Goal: Transaction & Acquisition: Purchase product/service

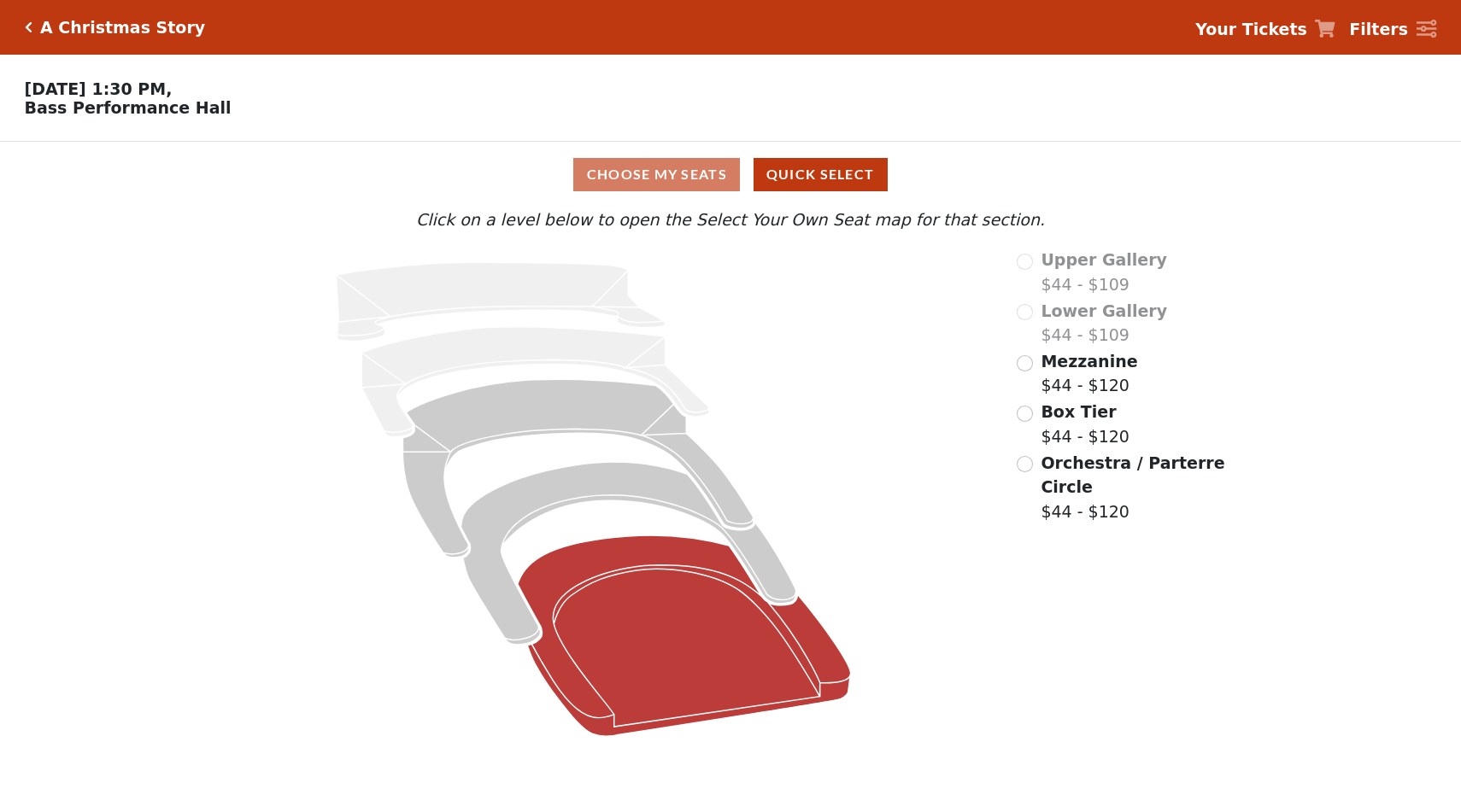
click at [666, 606] on icon at bounding box center [684, 636] width 333 height 201
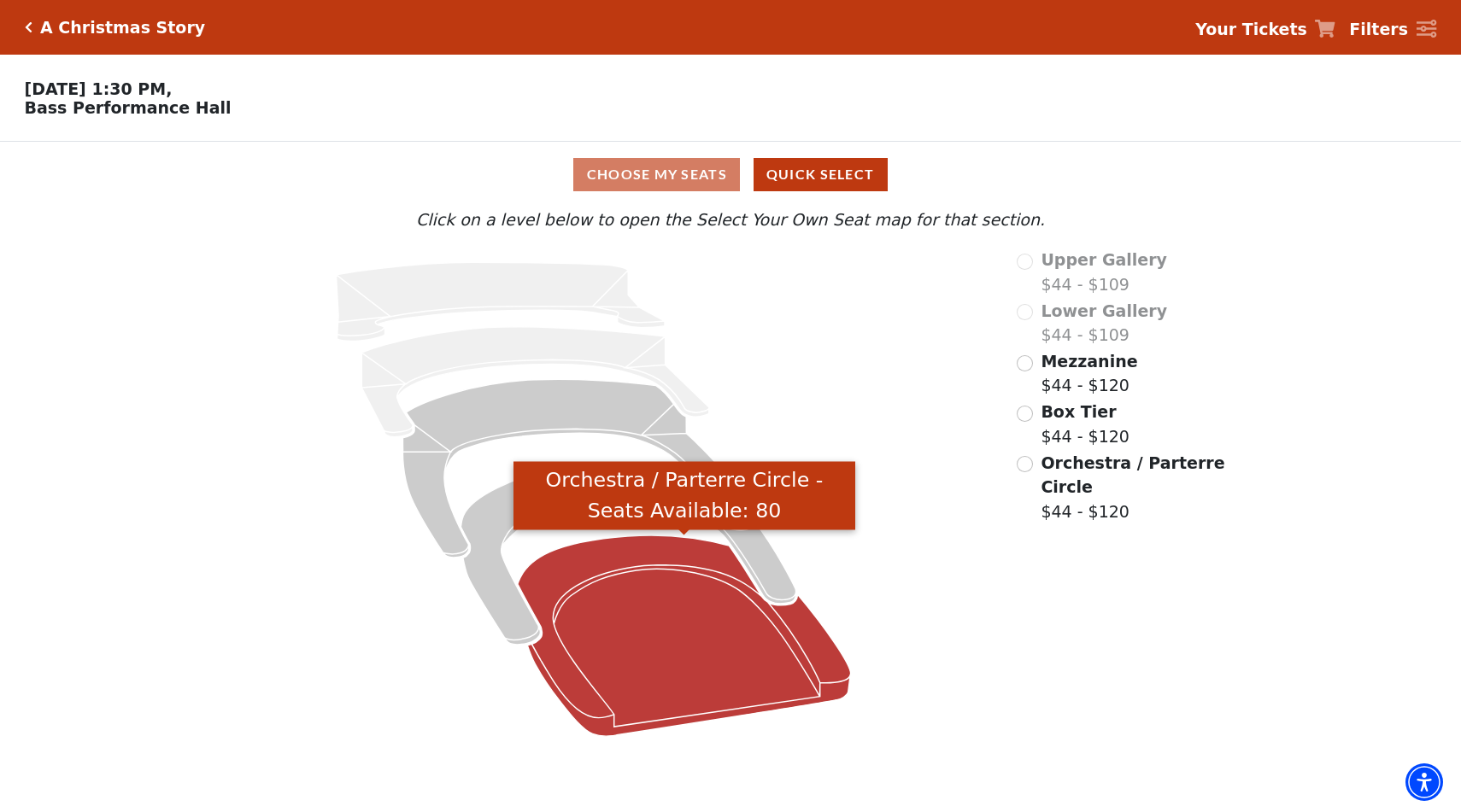
click at [603, 573] on icon "Orchestra / Parterre Circle - Seats Available: 80" at bounding box center [684, 636] width 333 height 201
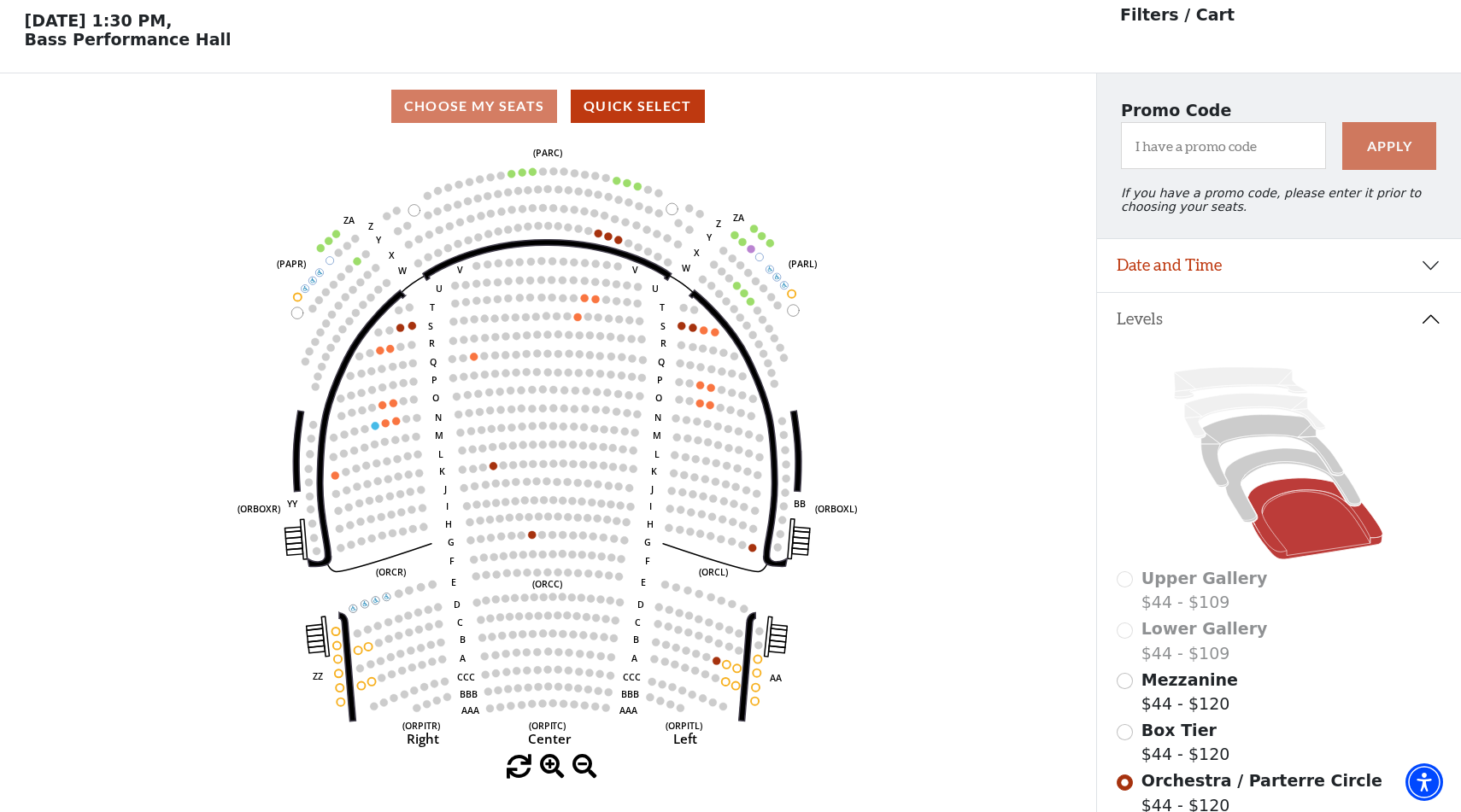
scroll to position [79, 0]
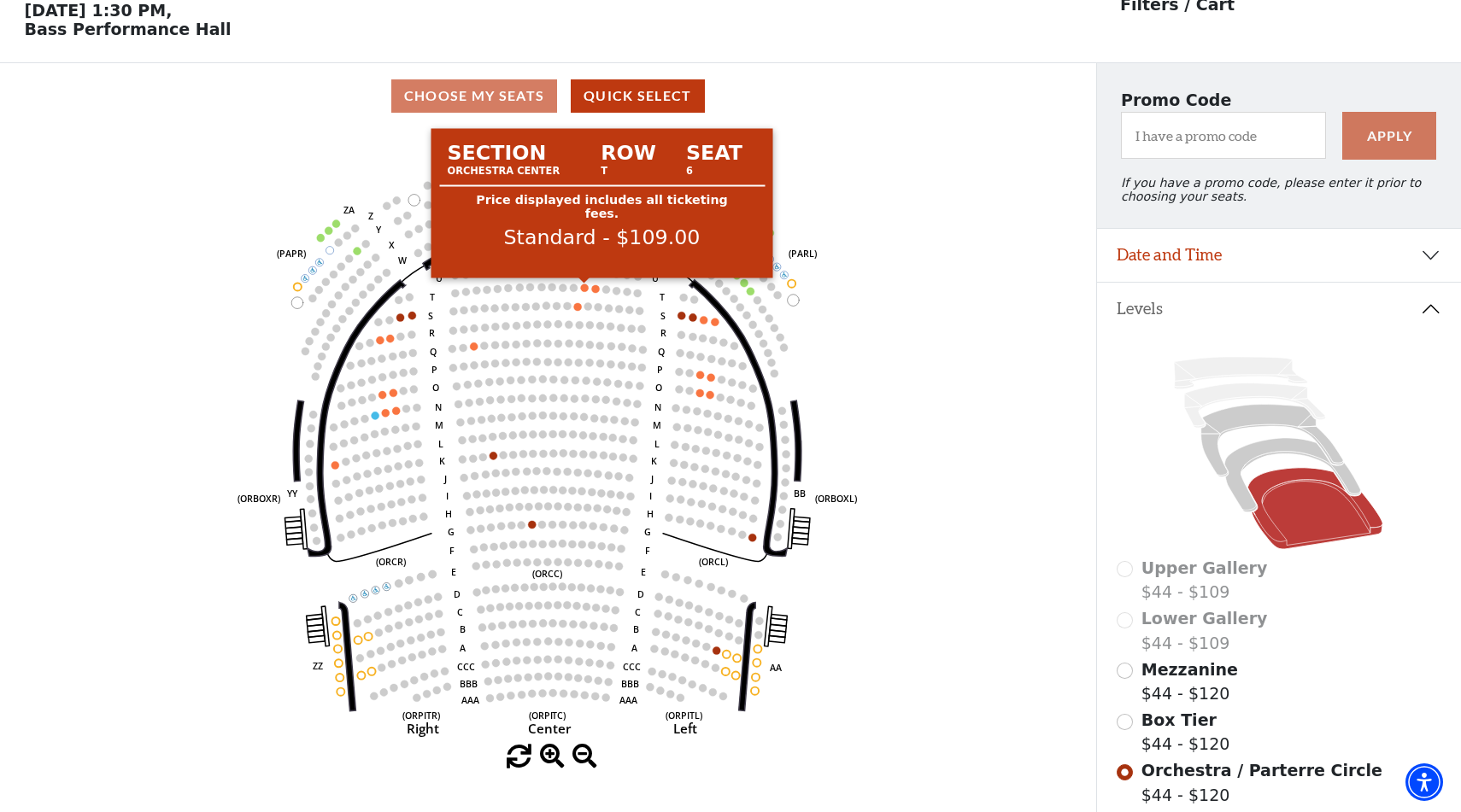
click at [586, 288] on circle at bounding box center [584, 288] width 8 height 8
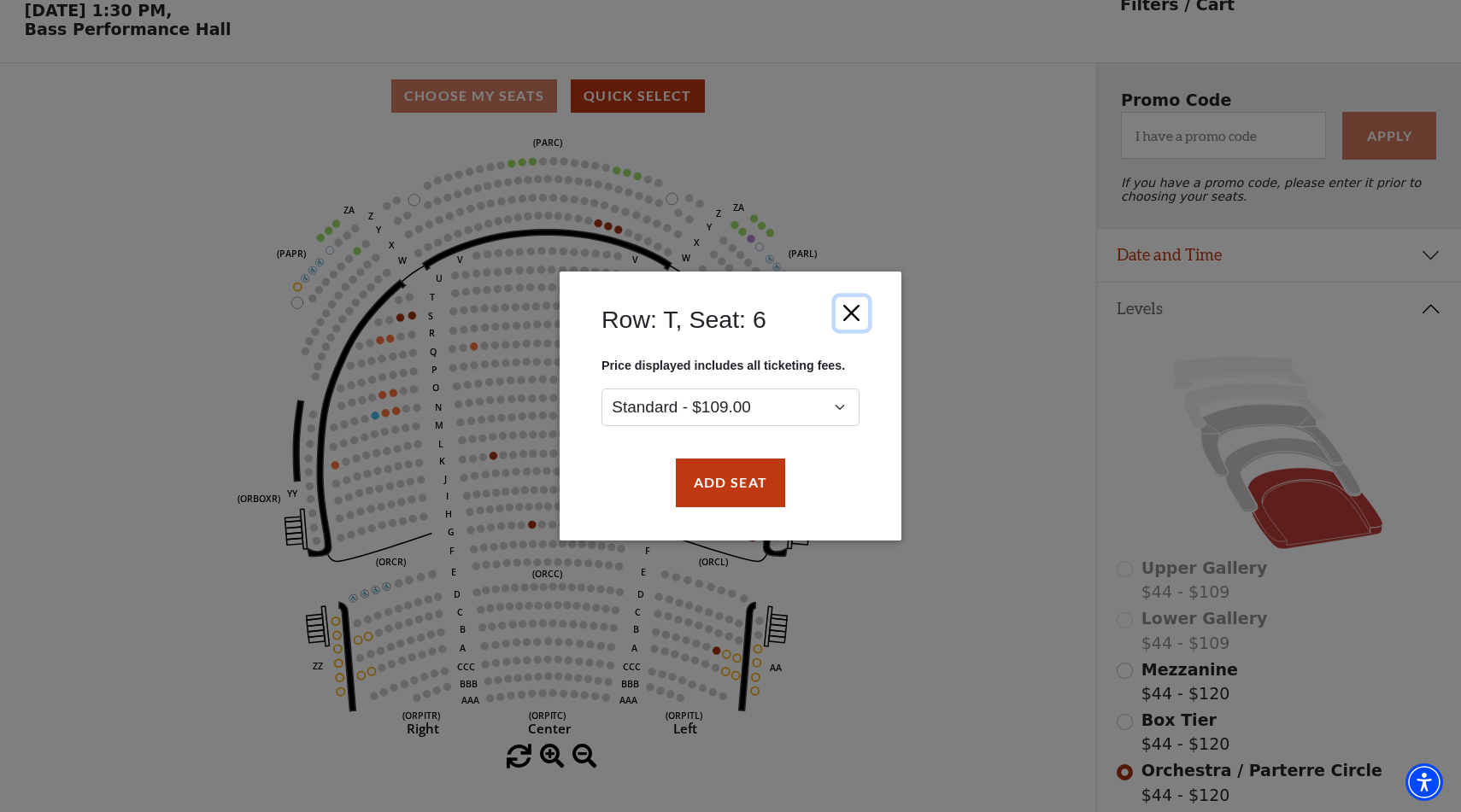
click at [847, 311] on button "Close" at bounding box center [852, 314] width 32 height 32
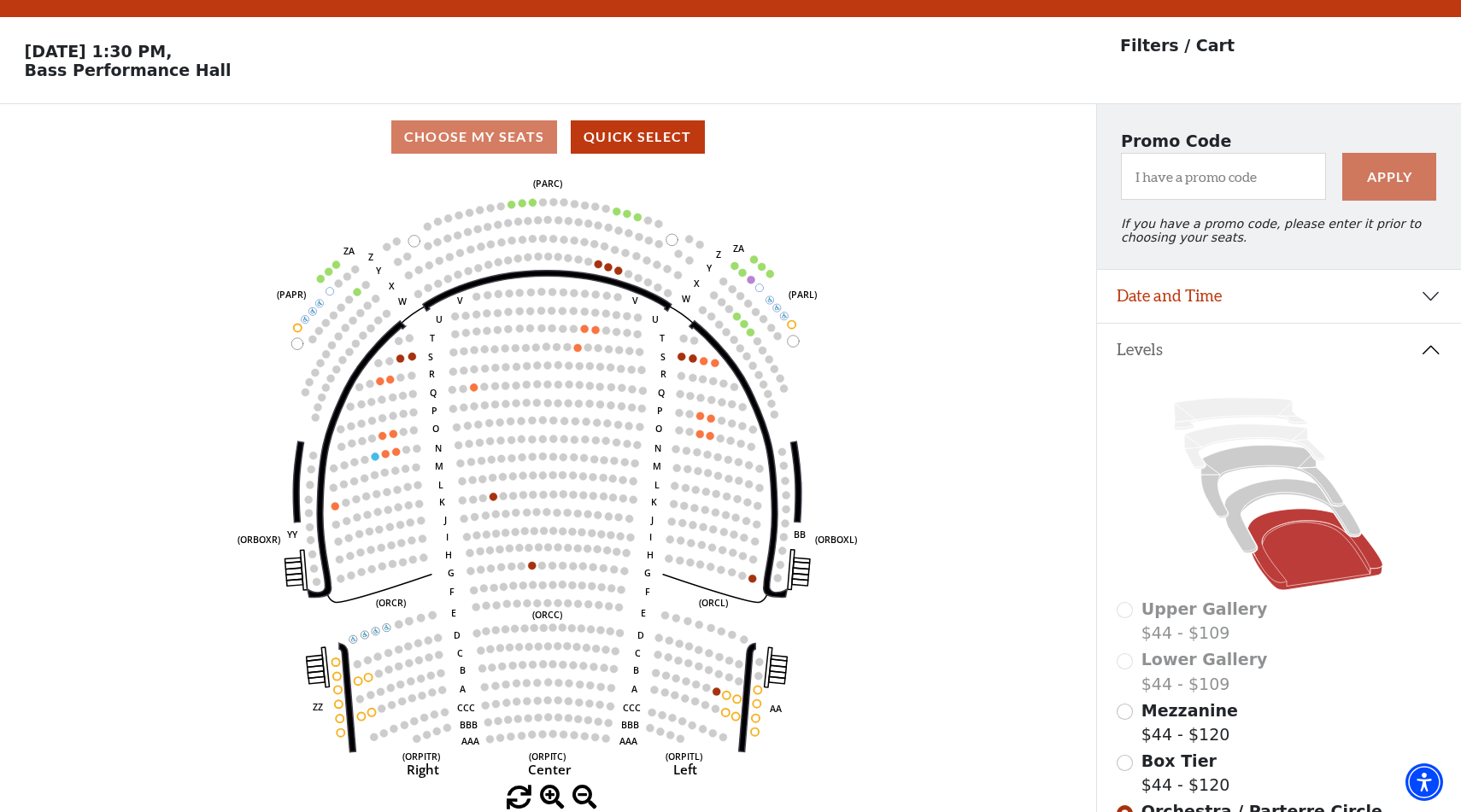
scroll to position [38, 0]
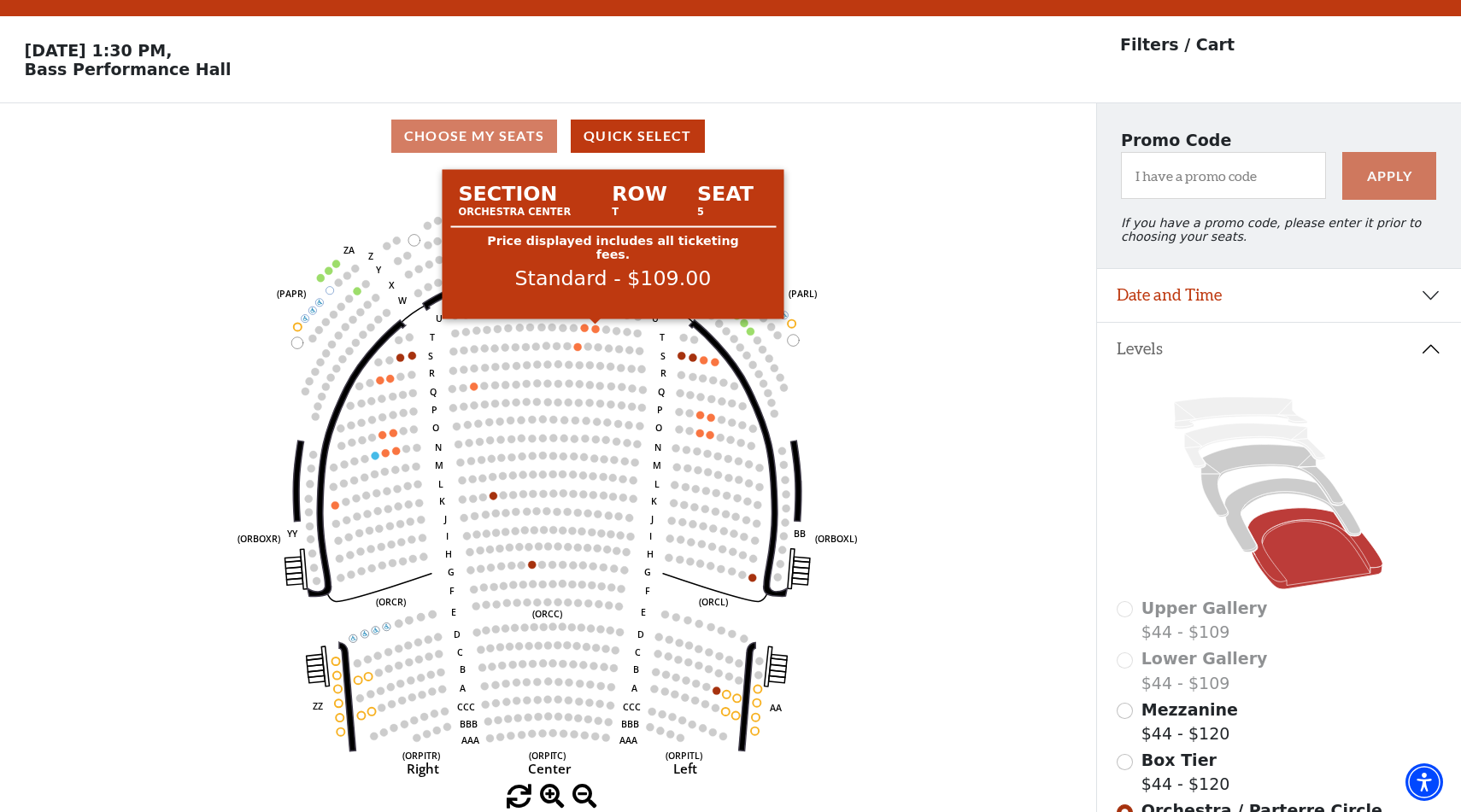
click at [597, 328] on circle at bounding box center [596, 329] width 8 height 8
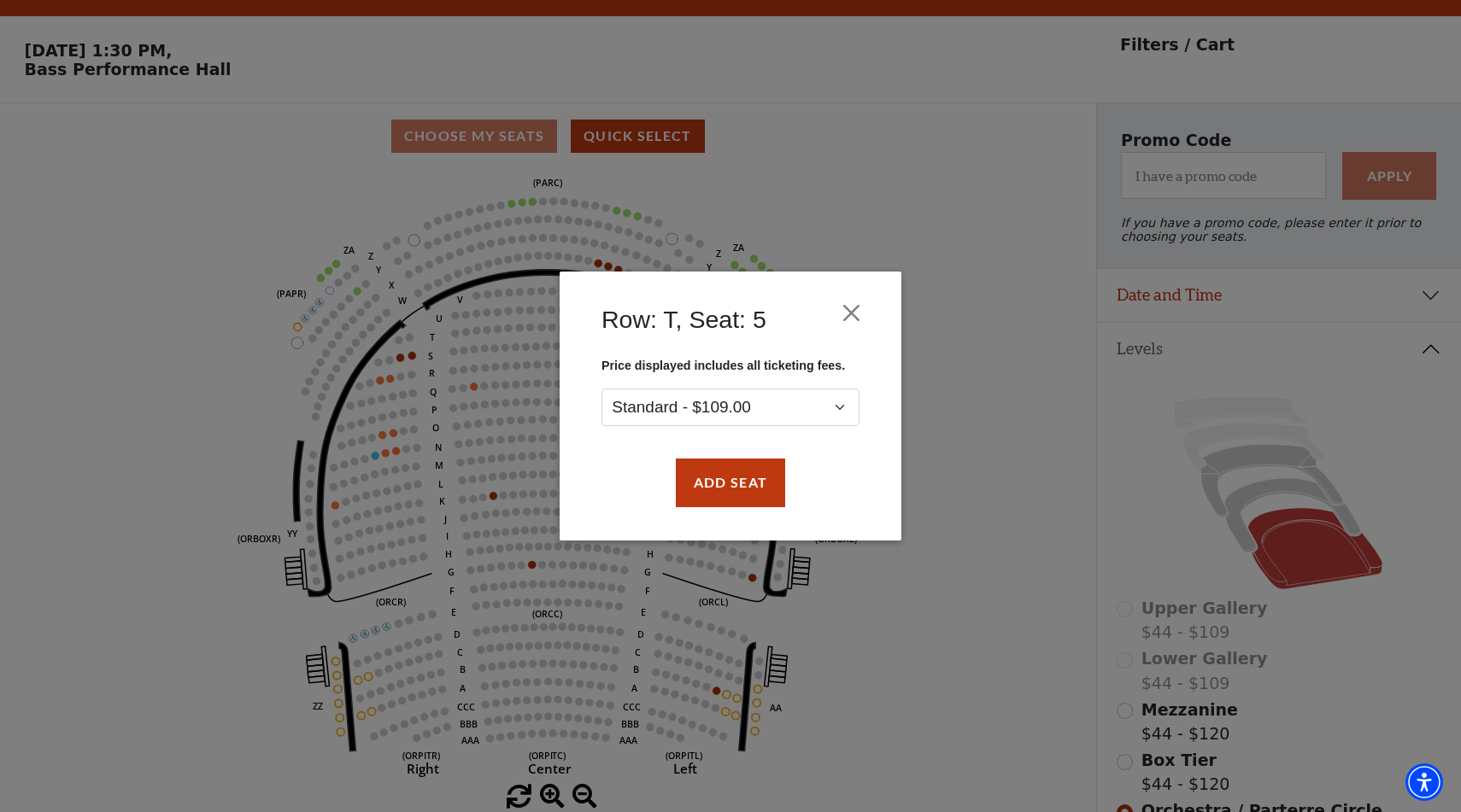
click at [529, 368] on div "Row: T, Seat: 5 Price displayed includes all ticketing fees. Standard - $109.00…" at bounding box center [730, 406] width 1461 height 812
click at [715, 394] on select "Standard - $109.00" at bounding box center [730, 407] width 258 height 38
click at [856, 308] on button "Close" at bounding box center [852, 314] width 32 height 32
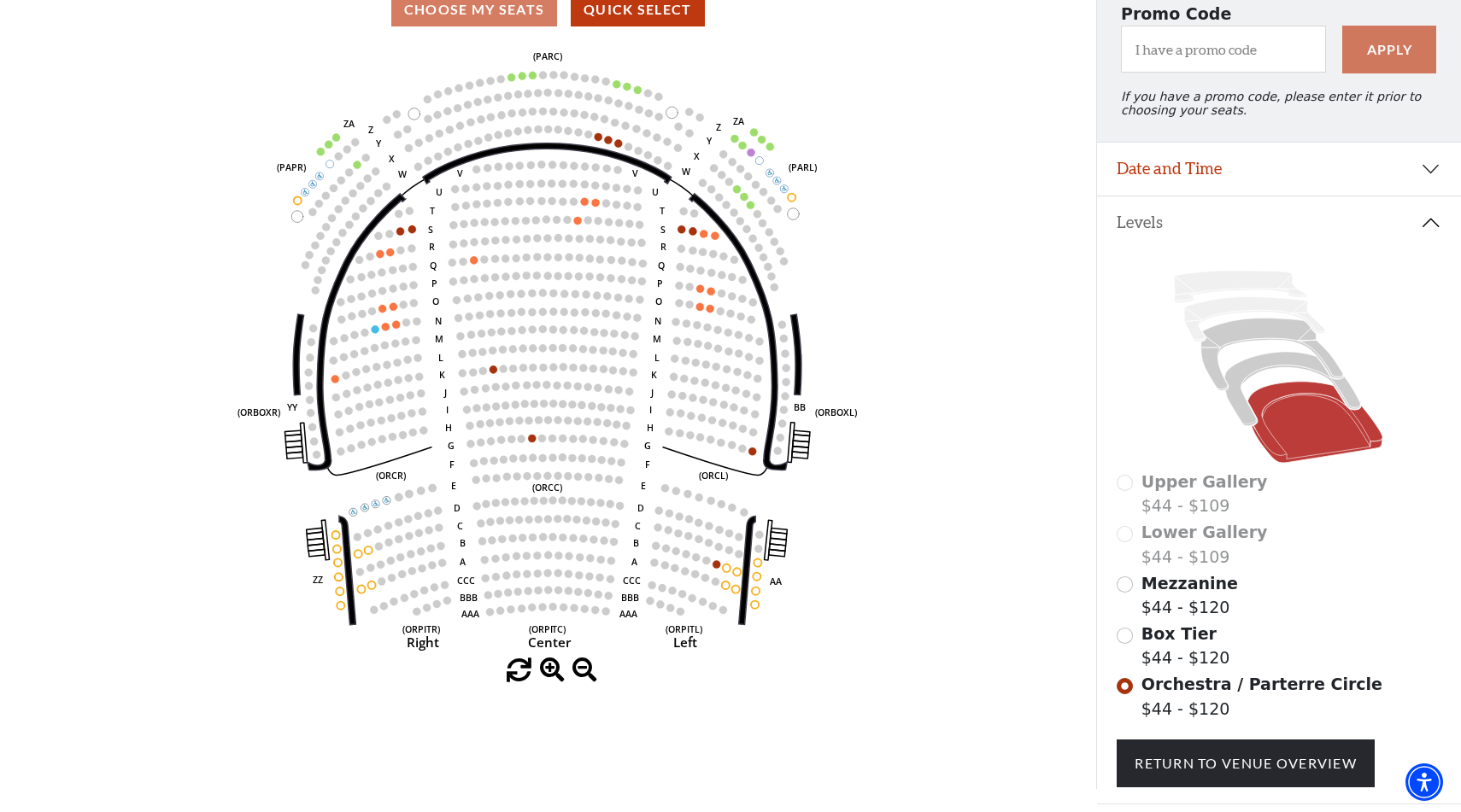
scroll to position [121, 0]
